Goal: Task Accomplishment & Management: Complete application form

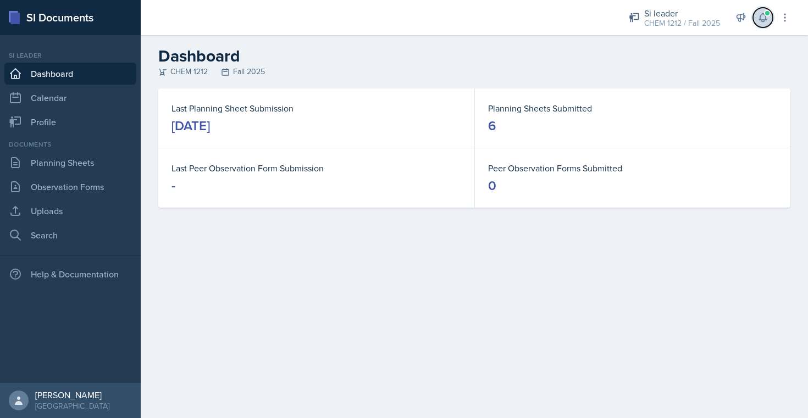
click at [767, 13] on span at bounding box center [767, 13] width 7 height 7
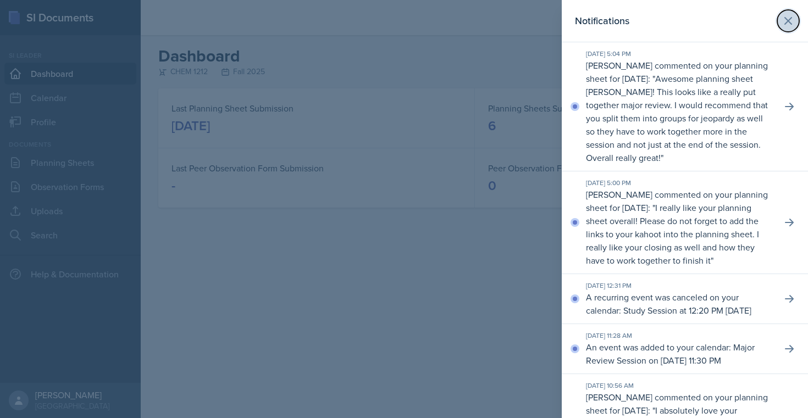
click at [785, 18] on icon at bounding box center [788, 21] width 7 height 7
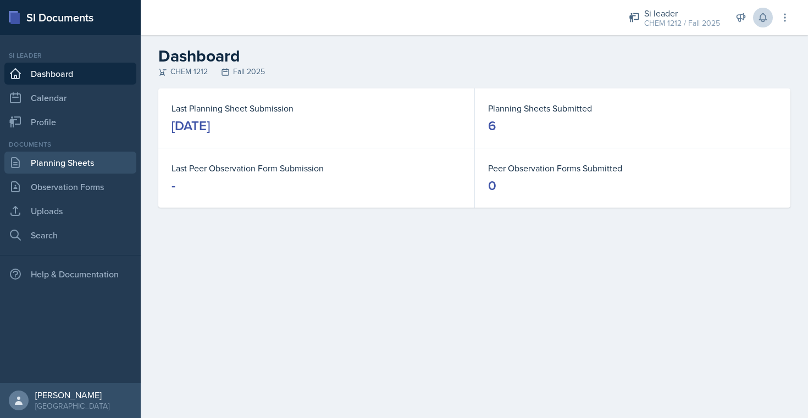
click at [53, 165] on link "Planning Sheets" at bounding box center [70, 163] width 132 height 22
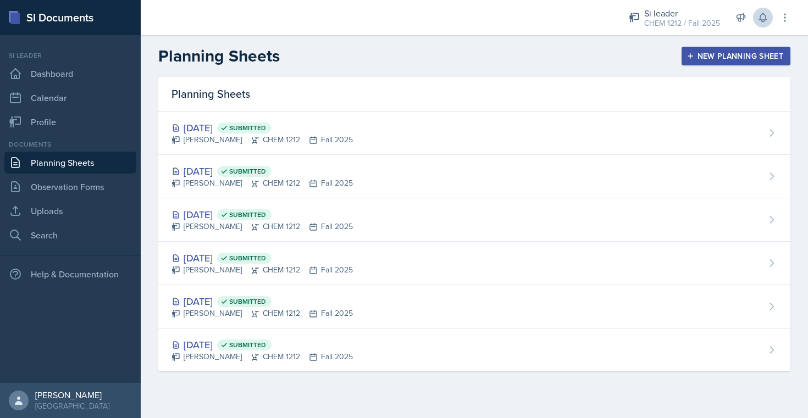
click at [724, 67] on header "Planning Sheets New Planning Sheet" at bounding box center [475, 56] width 668 height 42
click at [723, 52] on div "New Planning Sheet" at bounding box center [736, 56] width 95 height 9
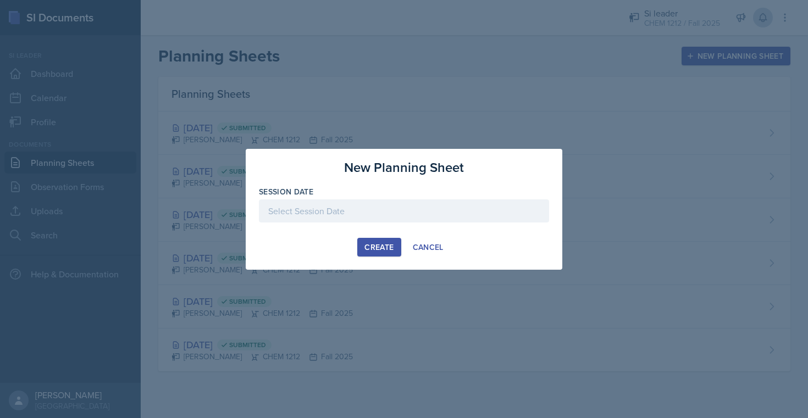
click at [394, 207] on div at bounding box center [404, 211] width 290 height 23
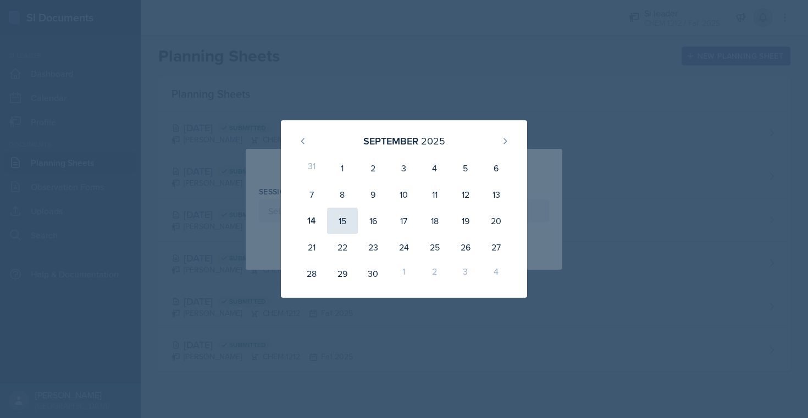
click at [355, 225] on div "15" at bounding box center [342, 221] width 31 height 26
type input "[DATE]"
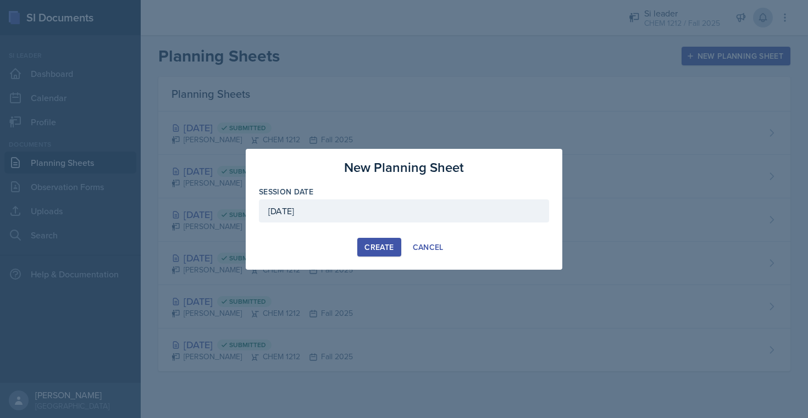
click at [374, 249] on div "Create" at bounding box center [379, 247] width 29 height 9
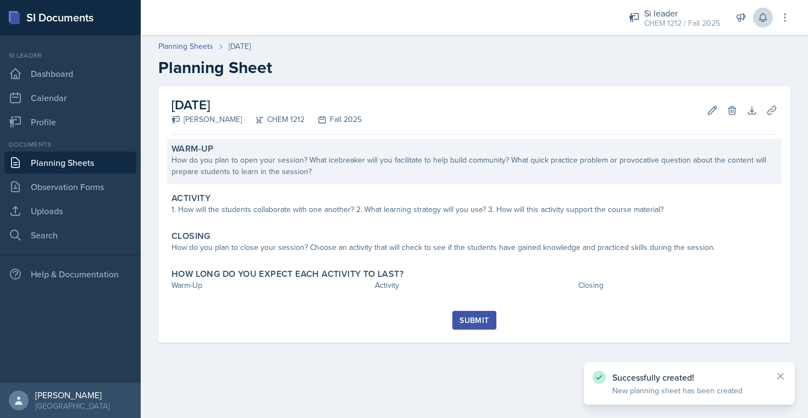
click at [358, 170] on div "How do you plan to open your session? What icebreaker will you facilitate to he…" at bounding box center [475, 166] width 606 height 23
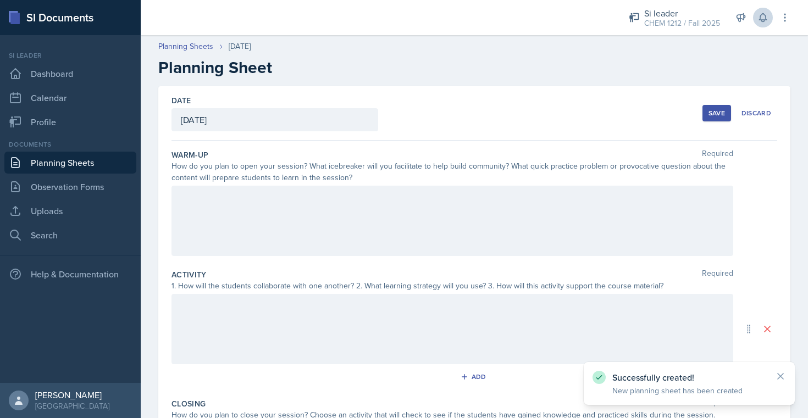
click at [354, 208] on div at bounding box center [453, 221] width 562 height 70
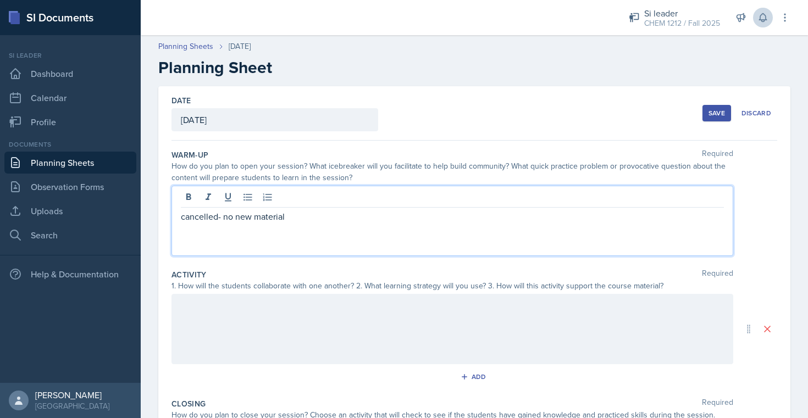
click at [326, 220] on p "cancelled- no new material" at bounding box center [452, 216] width 543 height 13
copy p "cancelled- no new material"
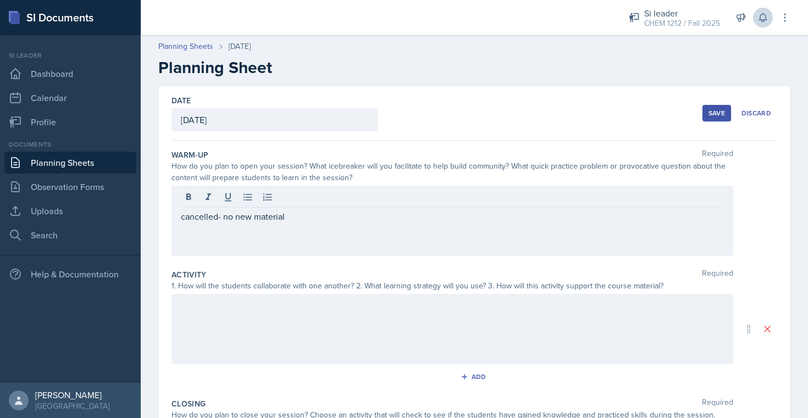
click at [301, 348] on div at bounding box center [453, 329] width 562 height 70
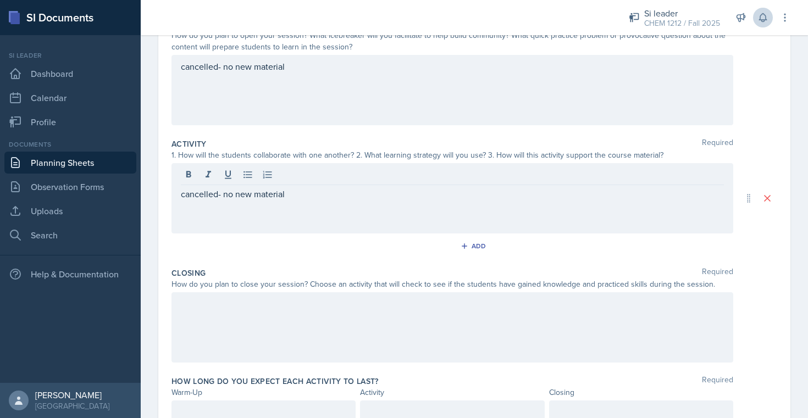
click at [291, 360] on div at bounding box center [453, 328] width 562 height 70
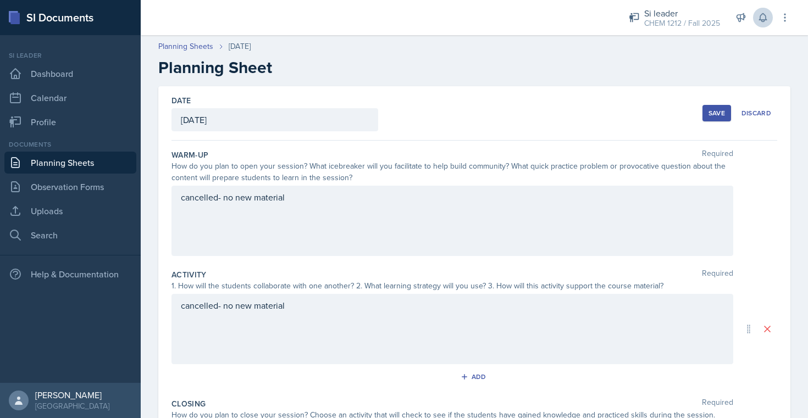
click at [707, 113] on button "Save" at bounding box center [717, 113] width 29 height 16
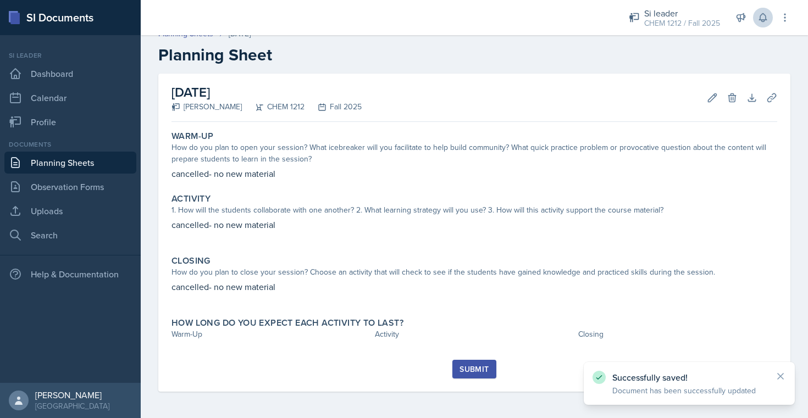
scroll to position [10, 0]
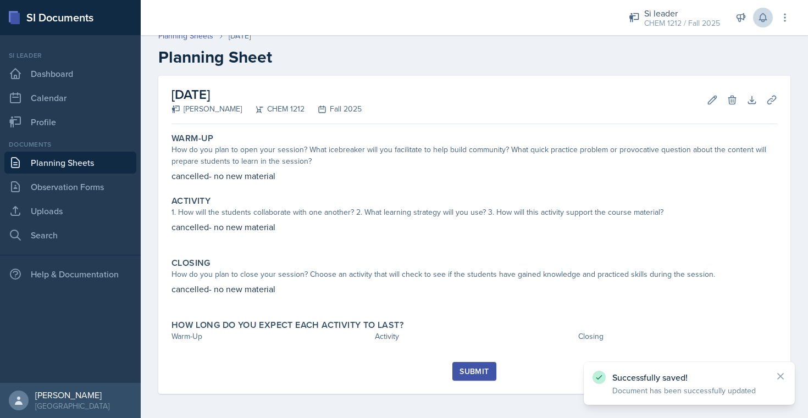
click at [481, 382] on div "Submit" at bounding box center [475, 378] width 606 height 32
click at [479, 374] on div "Submit" at bounding box center [474, 371] width 29 height 9
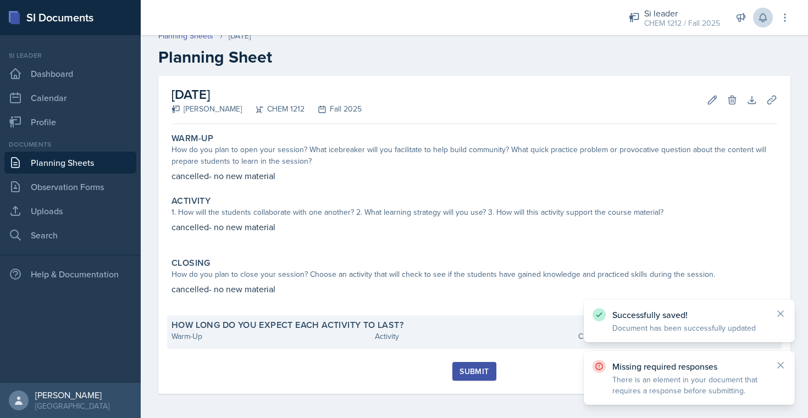
click at [326, 335] on div "Warm-Up" at bounding box center [271, 337] width 199 height 12
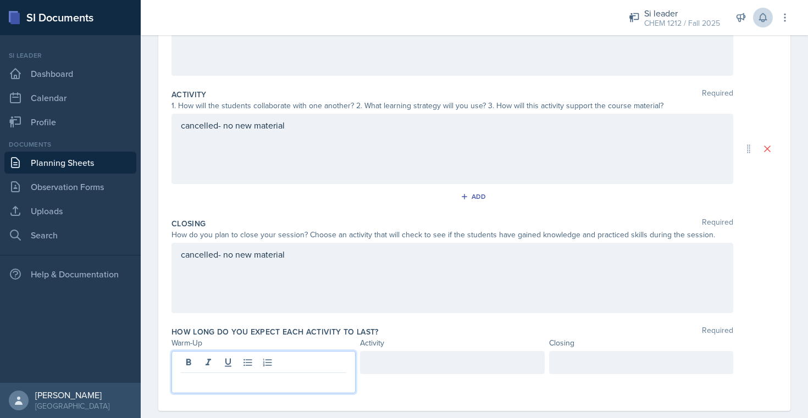
click at [223, 376] on p at bounding box center [264, 382] width 166 height 13
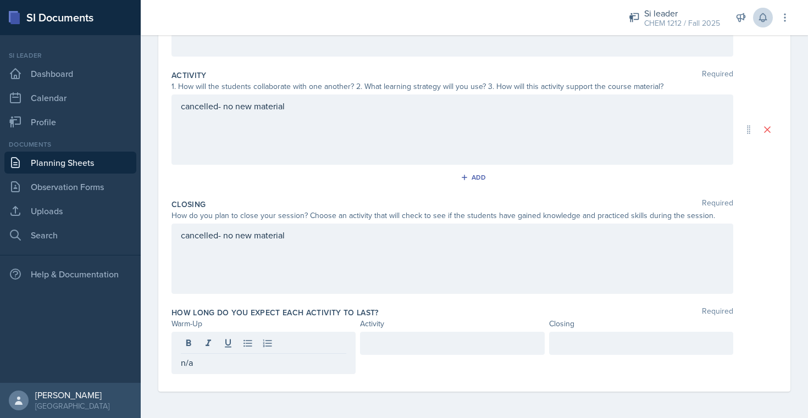
click at [481, 359] on div at bounding box center [452, 353] width 184 height 42
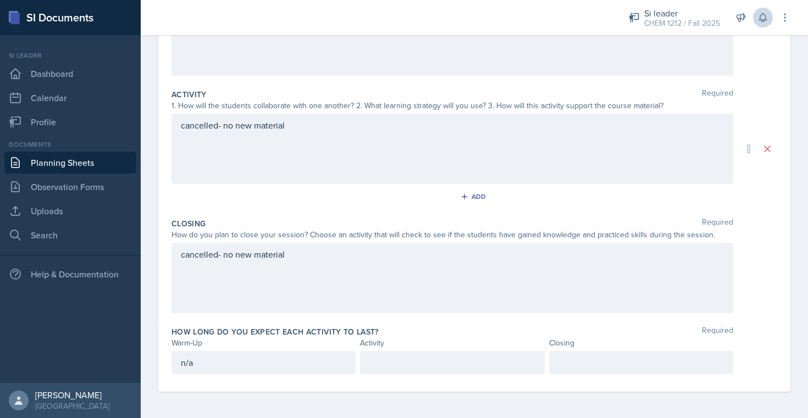
click at [477, 370] on div at bounding box center [452, 362] width 184 height 23
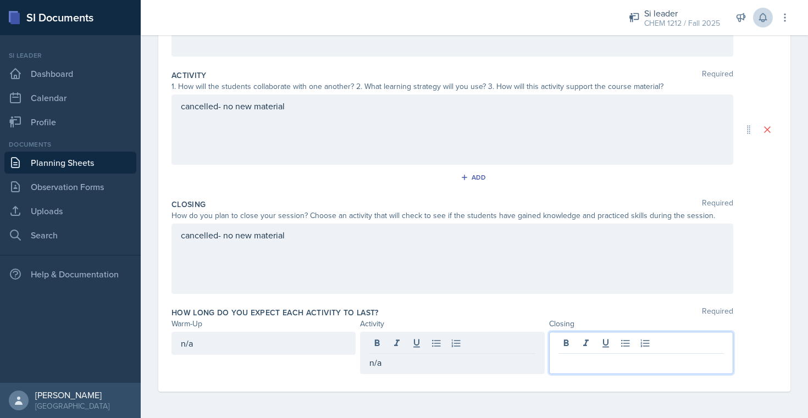
click at [703, 348] on div at bounding box center [641, 353] width 184 height 42
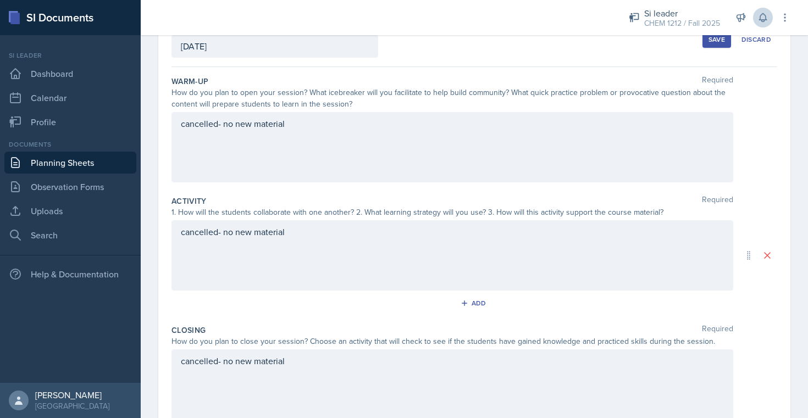
scroll to position [0, 0]
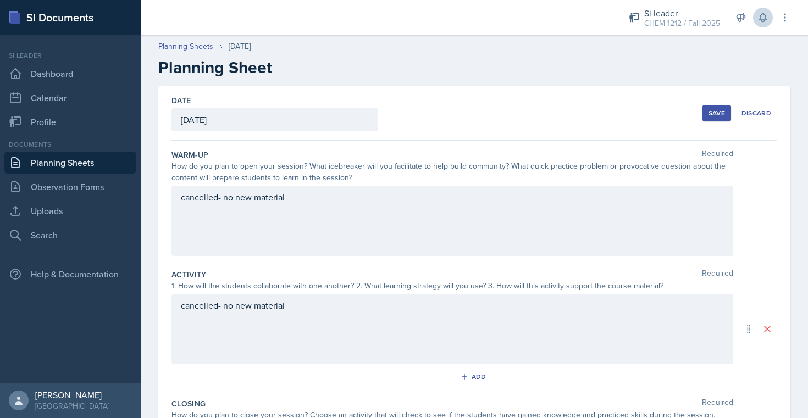
click at [714, 91] on div "Date [DATE] [DATE] 31 1 2 3 4 5 6 7 8 9 10 11 12 13 14 15 16 17 18 19 20 21 22 …" at bounding box center [475, 113] width 606 height 54
click at [714, 113] on div "Save" at bounding box center [717, 113] width 16 height 9
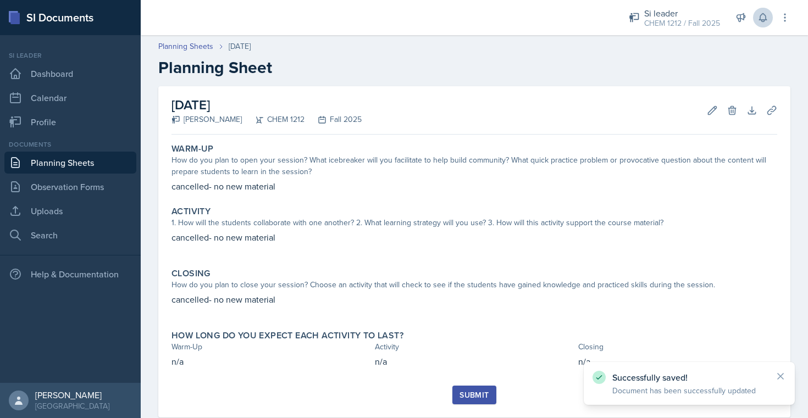
click at [475, 400] on div "Submit" at bounding box center [474, 395] width 29 height 9
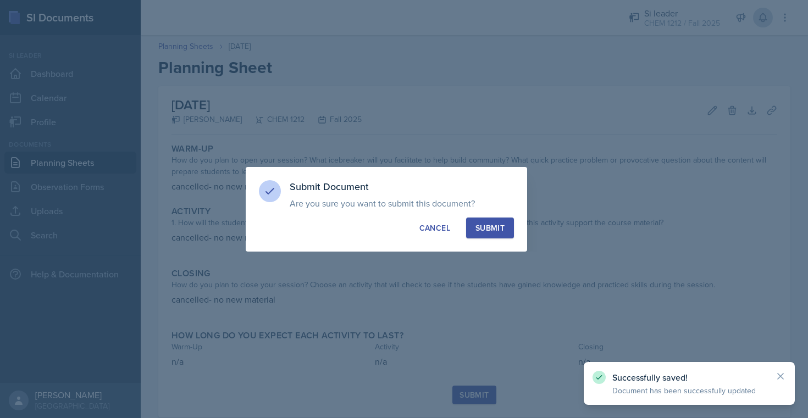
click at [481, 226] on div "Submit" at bounding box center [490, 228] width 29 height 11
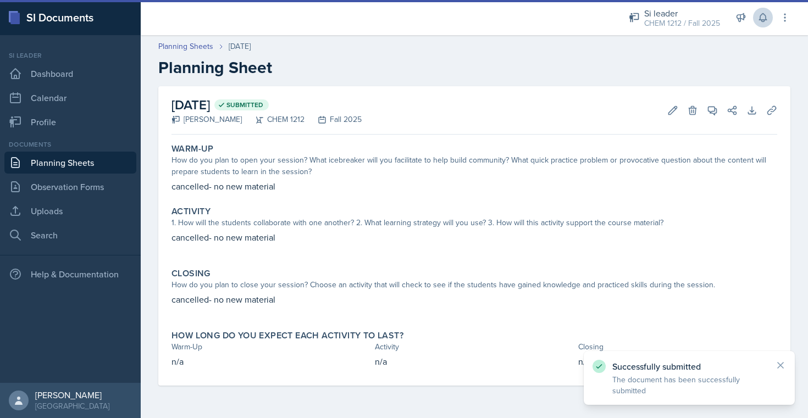
click at [93, 163] on link "Planning Sheets" at bounding box center [70, 163] width 132 height 22
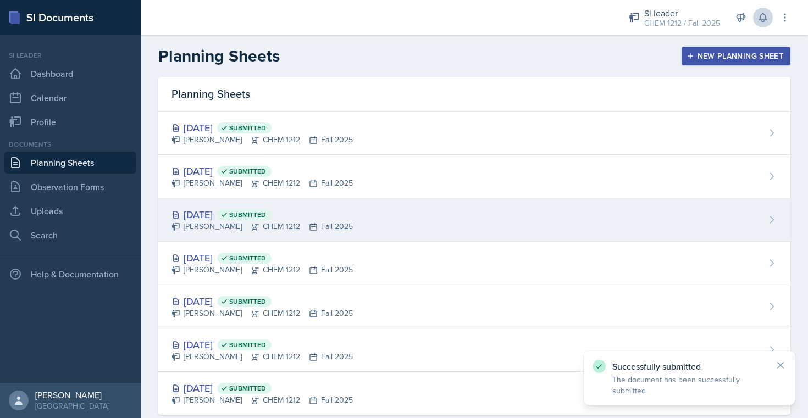
click at [293, 228] on div "[PERSON_NAME] CHEM 1212 Fall 2025" at bounding box center [262, 227] width 181 height 12
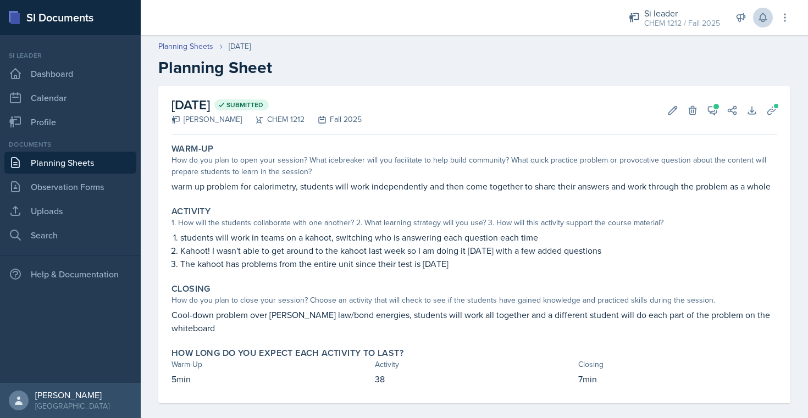
click at [73, 156] on link "Planning Sheets" at bounding box center [70, 163] width 132 height 22
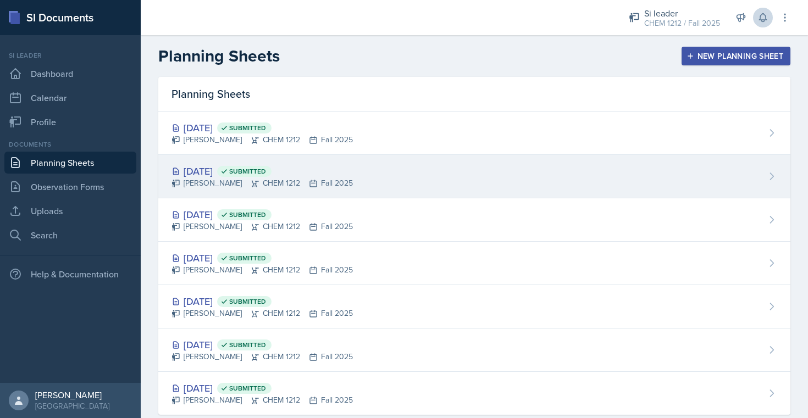
click at [210, 161] on div "[DATE] Submitted [PERSON_NAME] CHEM 1212 Fall 2025" at bounding box center [474, 176] width 632 height 43
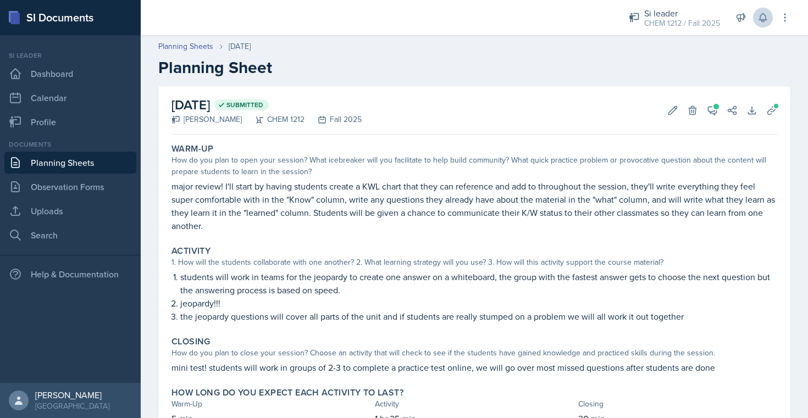
click at [91, 162] on link "Planning Sheets" at bounding box center [70, 163] width 132 height 22
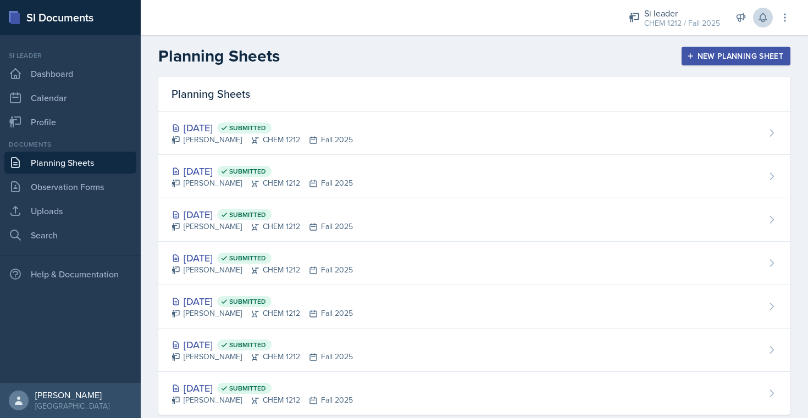
click at [91, 162] on link "Planning Sheets" at bounding box center [70, 163] width 132 height 22
